Goal: Task Accomplishment & Management: Manage account settings

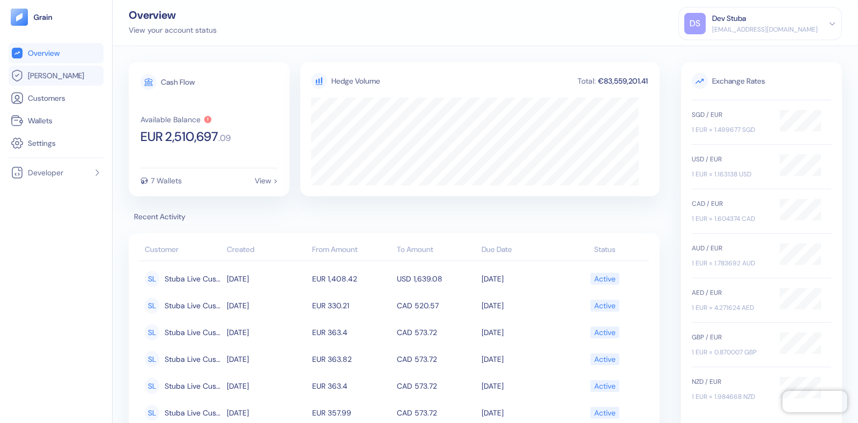
click at [61, 78] on link "[PERSON_NAME]" at bounding box center [56, 75] width 91 height 13
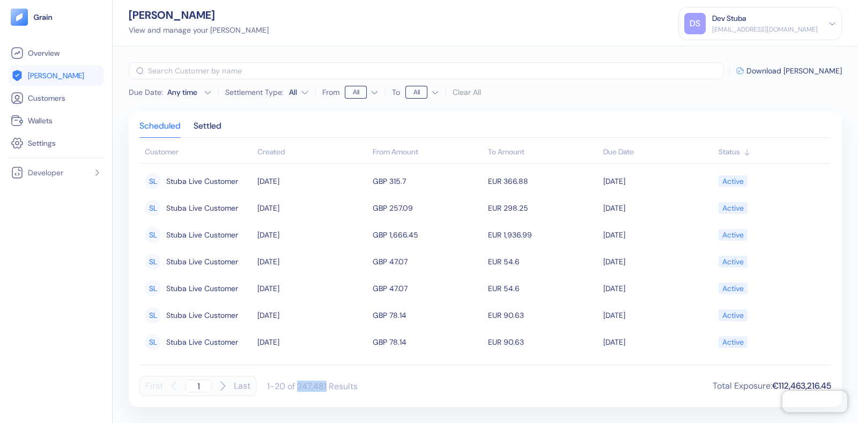
drag, startPoint x: 297, startPoint y: 385, endPoint x: 325, endPoint y: 384, distance: 28.4
click at [325, 384] on div "1-20 of 247,481 Results" at bounding box center [312, 386] width 91 height 11
copy div "247,481"
click at [746, 23] on div "Dev Stuba" at bounding box center [729, 18] width 34 height 11
click at [728, 52] on div "Sign Out" at bounding box center [712, 53] width 29 height 11
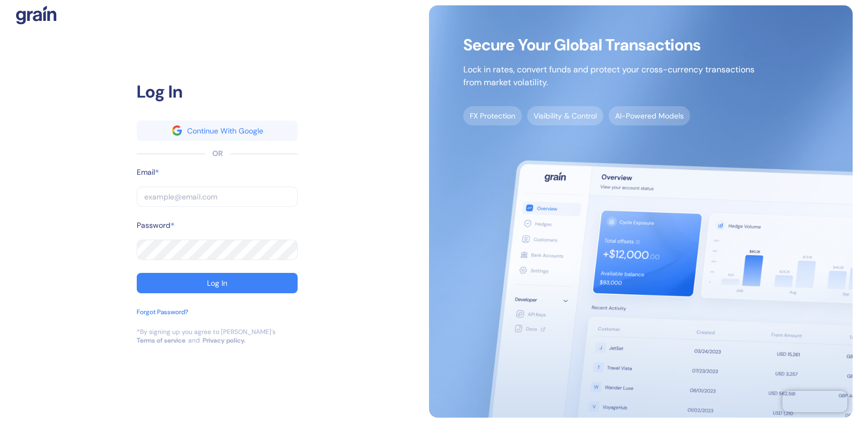
type input "[EMAIL_ADDRESS][DOMAIN_NAME]"
click at [164, 194] on input "[EMAIL_ADDRESS][DOMAIN_NAME]" at bounding box center [217, 197] width 161 height 20
